Goal: Task Accomplishment & Management: Manage account settings

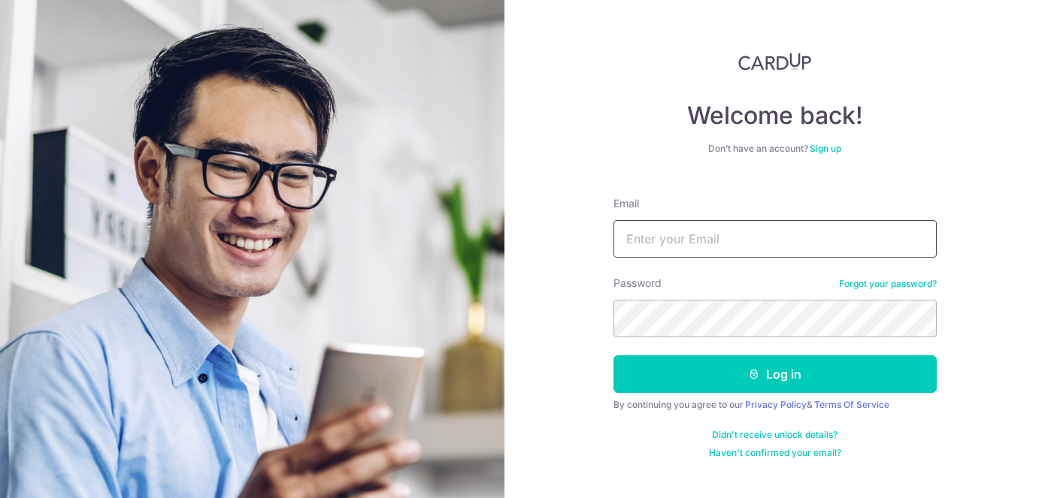
click at [715, 242] on input "Email" at bounding box center [774, 239] width 323 height 38
type input "[EMAIL_ADDRESS][DOMAIN_NAME]"
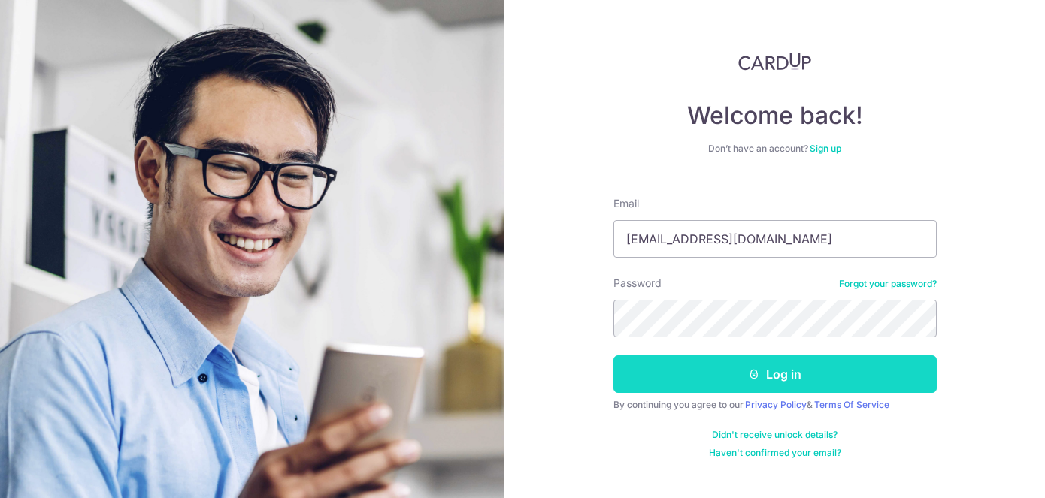
click at [791, 386] on button "Log in" at bounding box center [774, 375] width 323 height 38
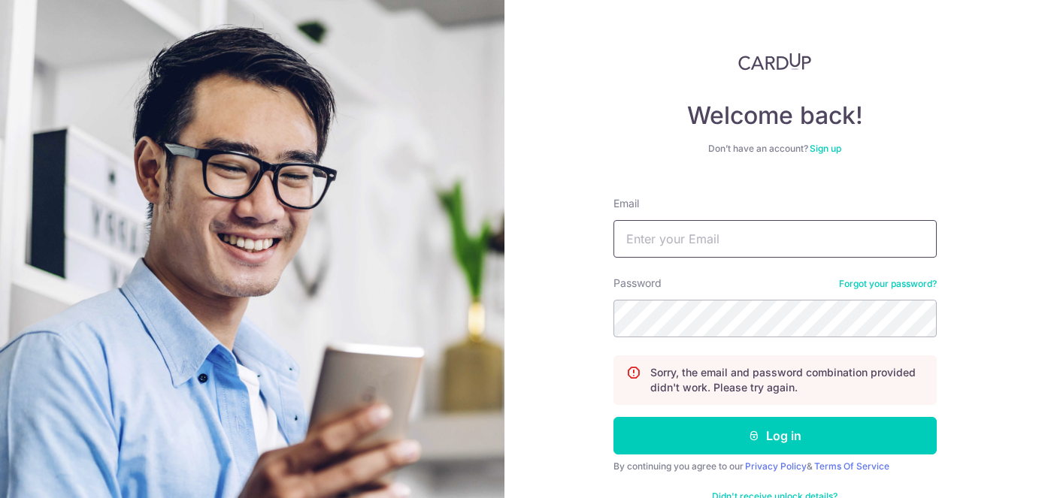
click at [801, 242] on input "Email" at bounding box center [774, 239] width 323 height 38
type input "[EMAIL_ADDRESS][DOMAIN_NAME]"
click at [613, 417] on button "Log in" at bounding box center [774, 436] width 323 height 38
click at [877, 288] on link "Forgot your password?" at bounding box center [888, 284] width 98 height 12
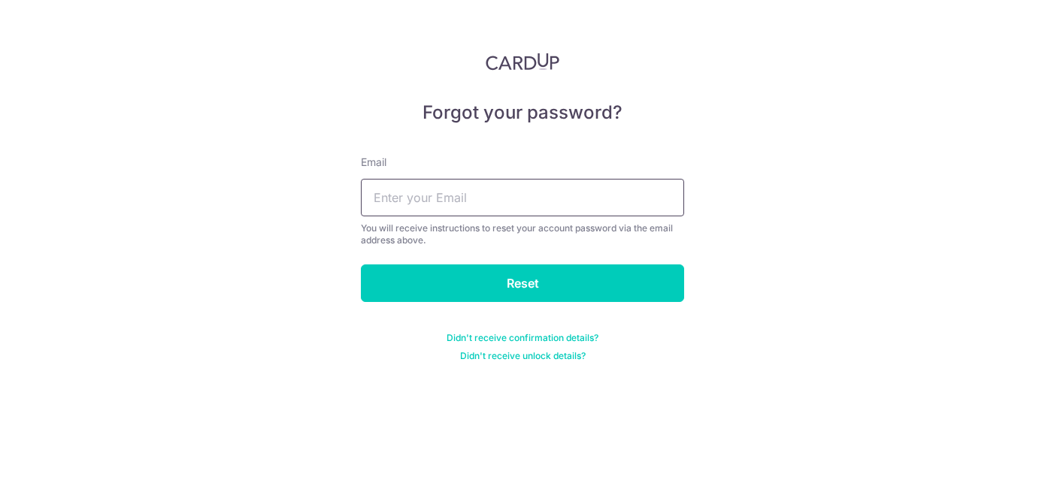
click at [594, 192] on input "text" at bounding box center [522, 198] width 323 height 38
paste input "[EMAIL_ADDRESS][DOMAIN_NAME]"
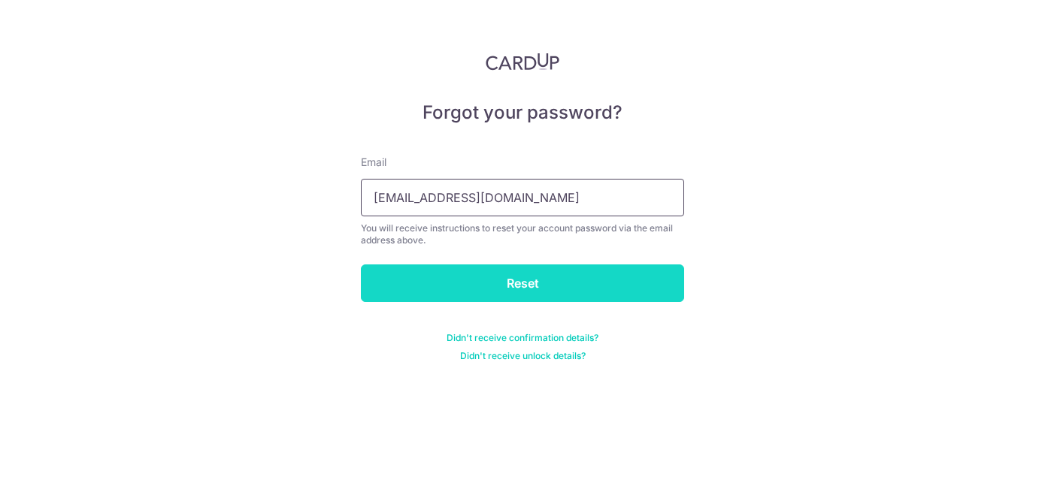
type input "[EMAIL_ADDRESS][DOMAIN_NAME]"
click at [578, 265] on input "Reset" at bounding box center [522, 284] width 323 height 38
